Goal: Go to known website: Go to known website

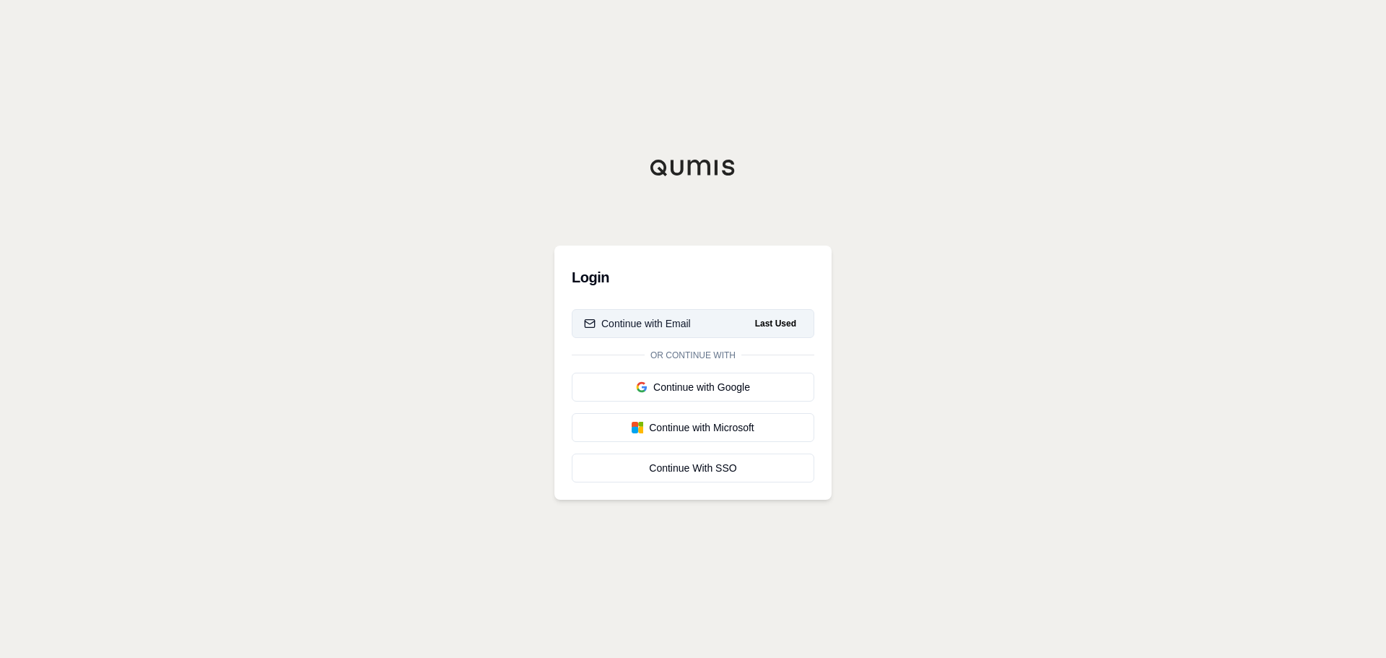
click at [701, 326] on button "Continue with Email Last Used" at bounding box center [693, 323] width 243 height 29
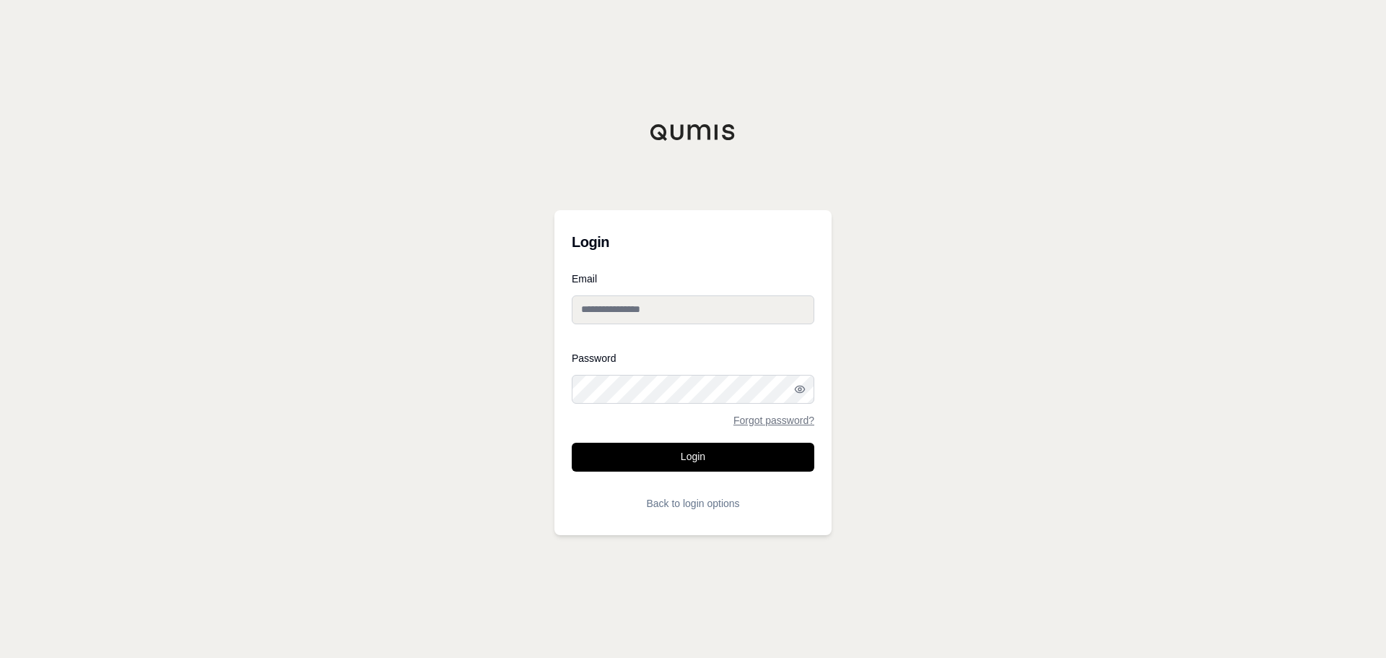
type input "**********"
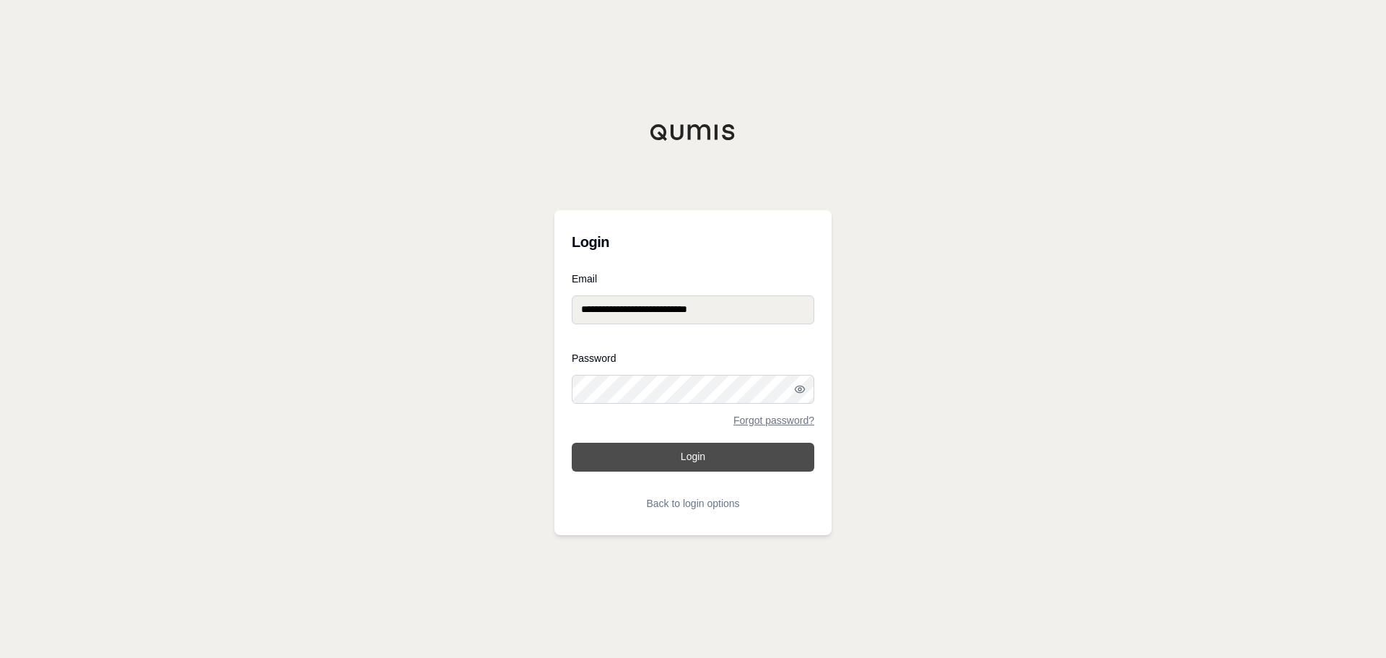
click at [700, 450] on button "Login" at bounding box center [693, 457] width 243 height 29
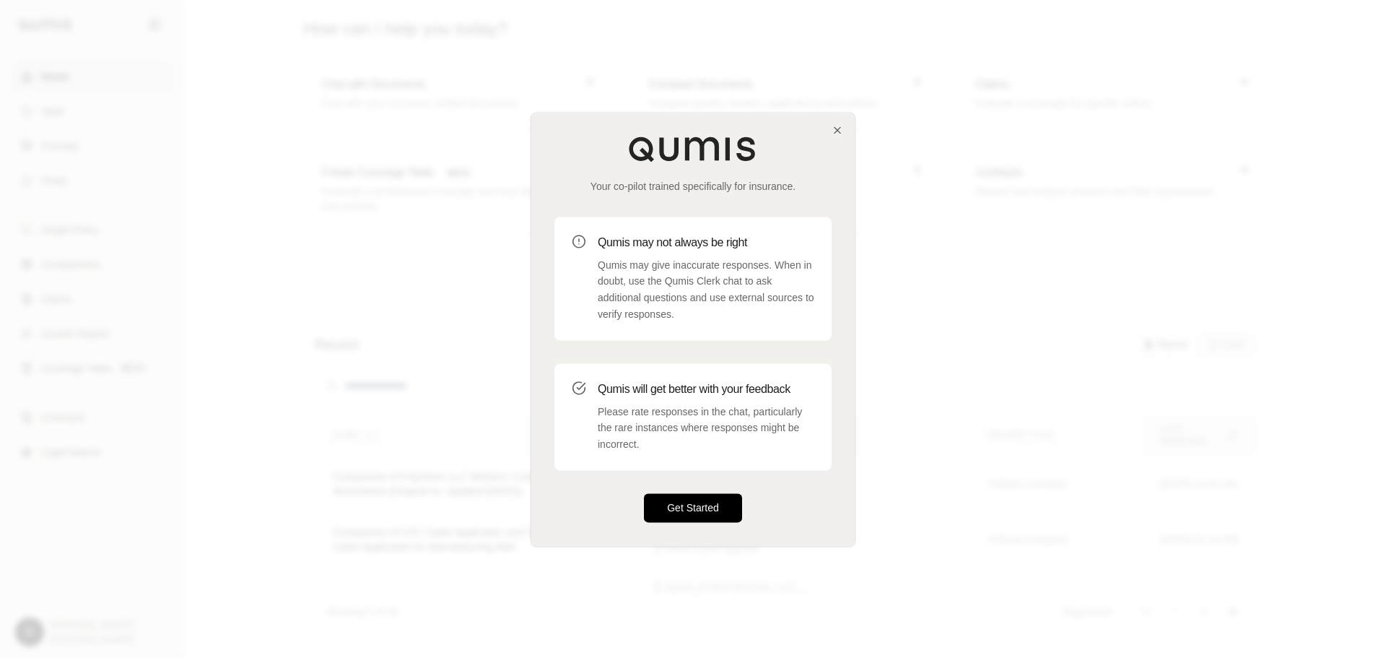
click at [694, 505] on button "Get Started" at bounding box center [693, 507] width 98 height 29
